Goal: Book appointment/travel/reservation

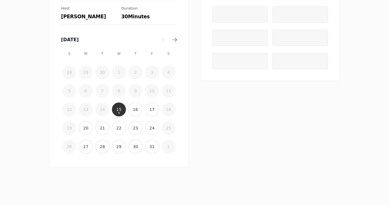
scroll to position [86, 0]
click at [136, 113] on button "16" at bounding box center [135, 110] width 14 height 14
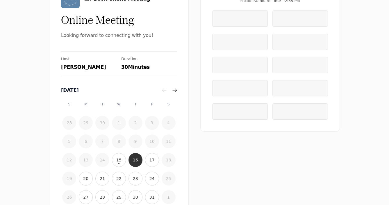
scroll to position [51, 0]
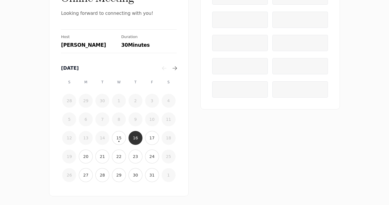
click at [112, 145] on button "15" at bounding box center [119, 138] width 14 height 14
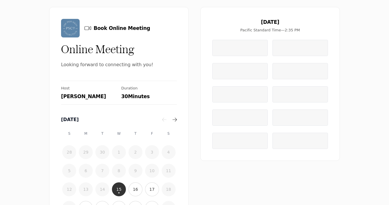
click at [223, 55] on div at bounding box center [239, 48] width 55 height 16
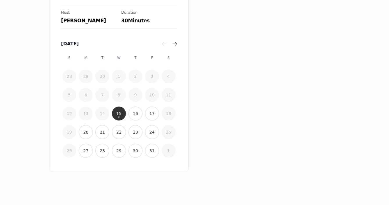
scroll to position [86, 0]
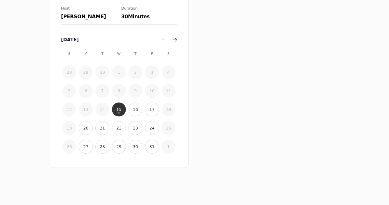
click at [132, 105] on button "16" at bounding box center [135, 110] width 14 height 14
click at [151, 110] on time "17" at bounding box center [151, 110] width 5 height 6
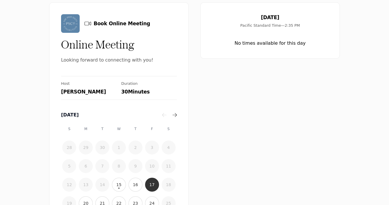
scroll to position [0, 0]
